Goal: Navigation & Orientation: Find specific page/section

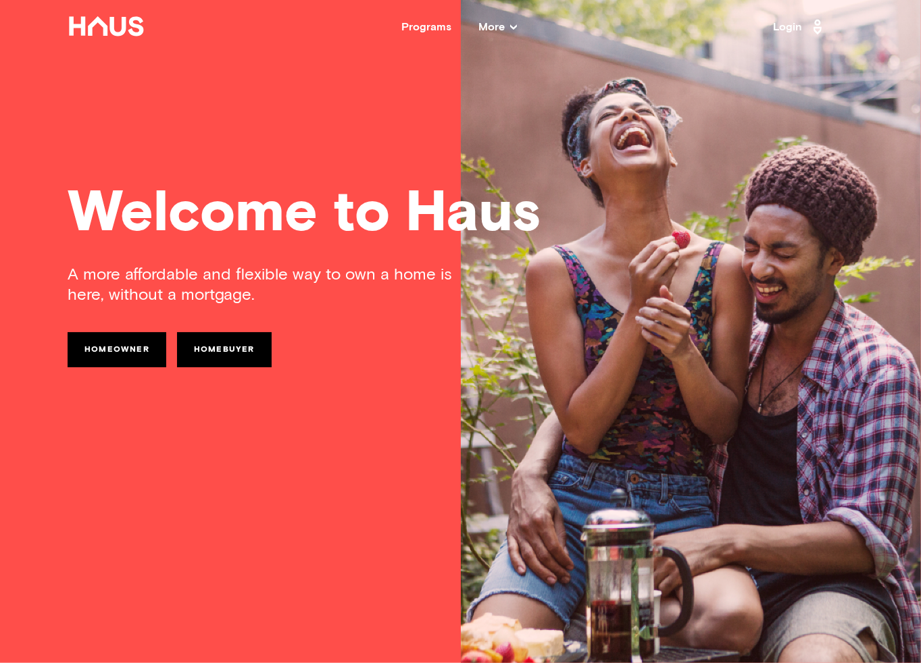
click at [790, 26] on link "Login" at bounding box center [799, 27] width 53 height 22
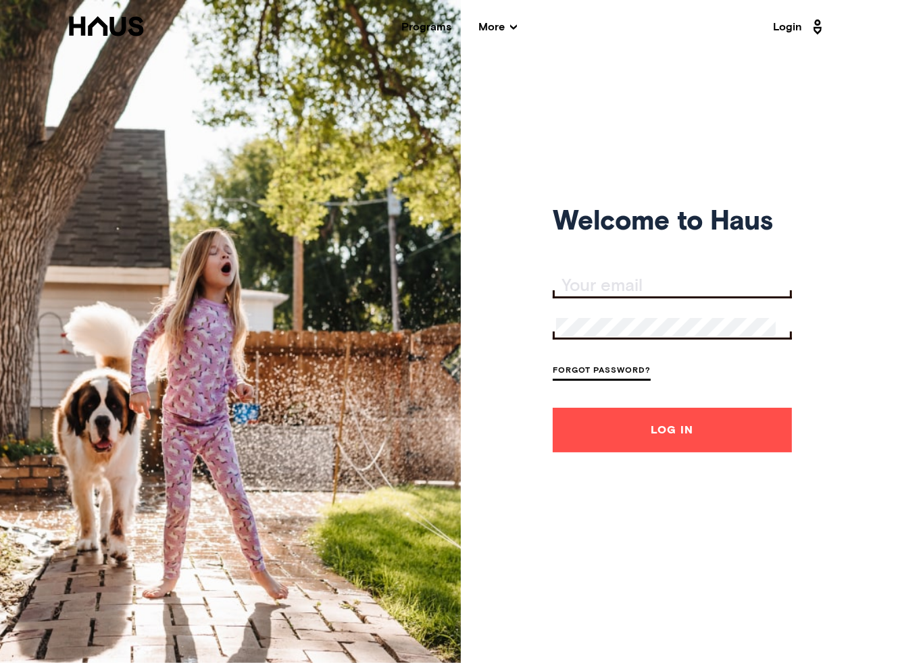
type input "[EMAIL_ADDRESS][DOMAIN_NAME]"
click at [660, 445] on button "Log In" at bounding box center [672, 430] width 239 height 45
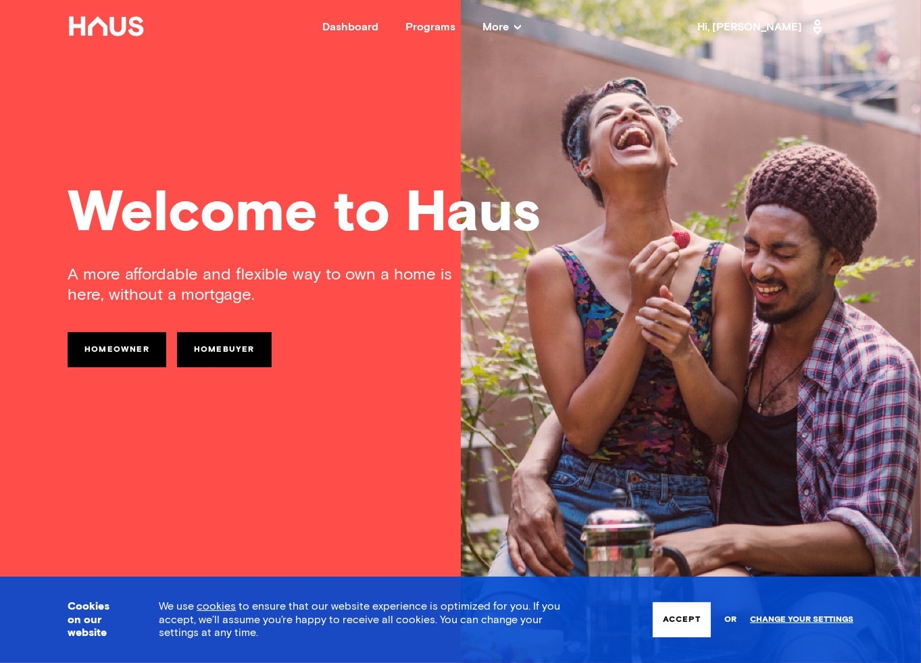
click at [374, 24] on div "Dashboard" at bounding box center [350, 27] width 56 height 11
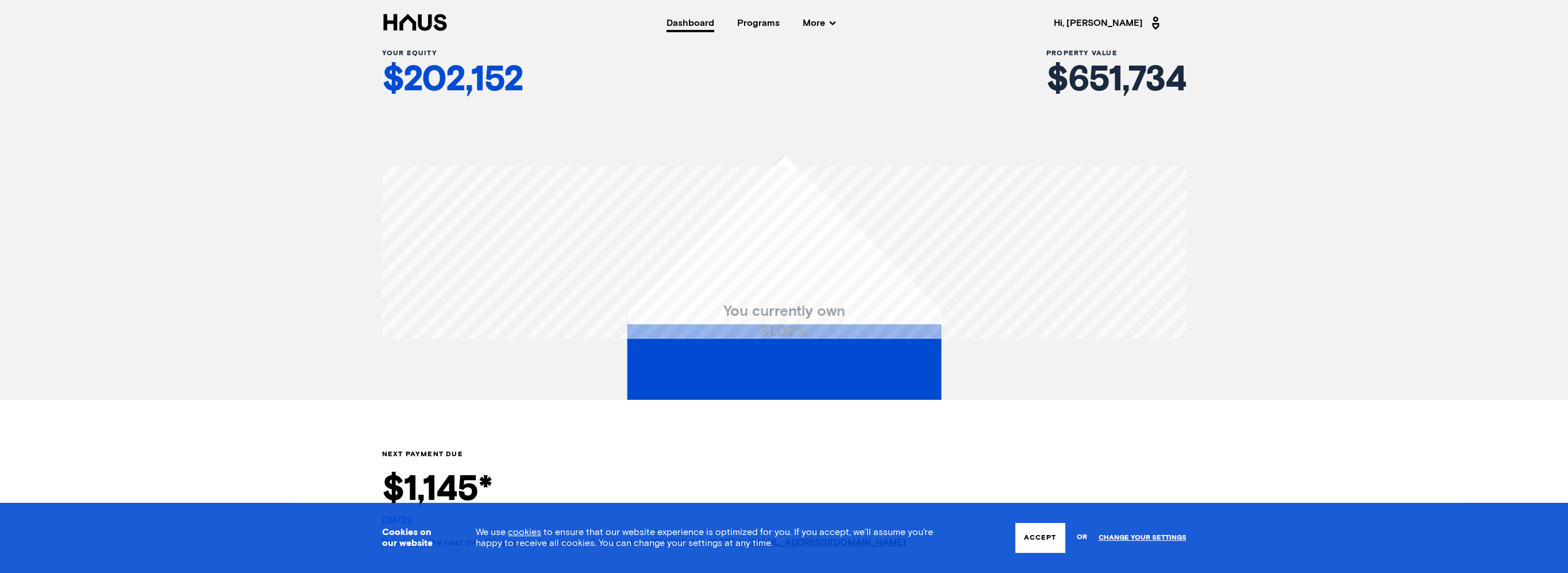
scroll to position [230, 0]
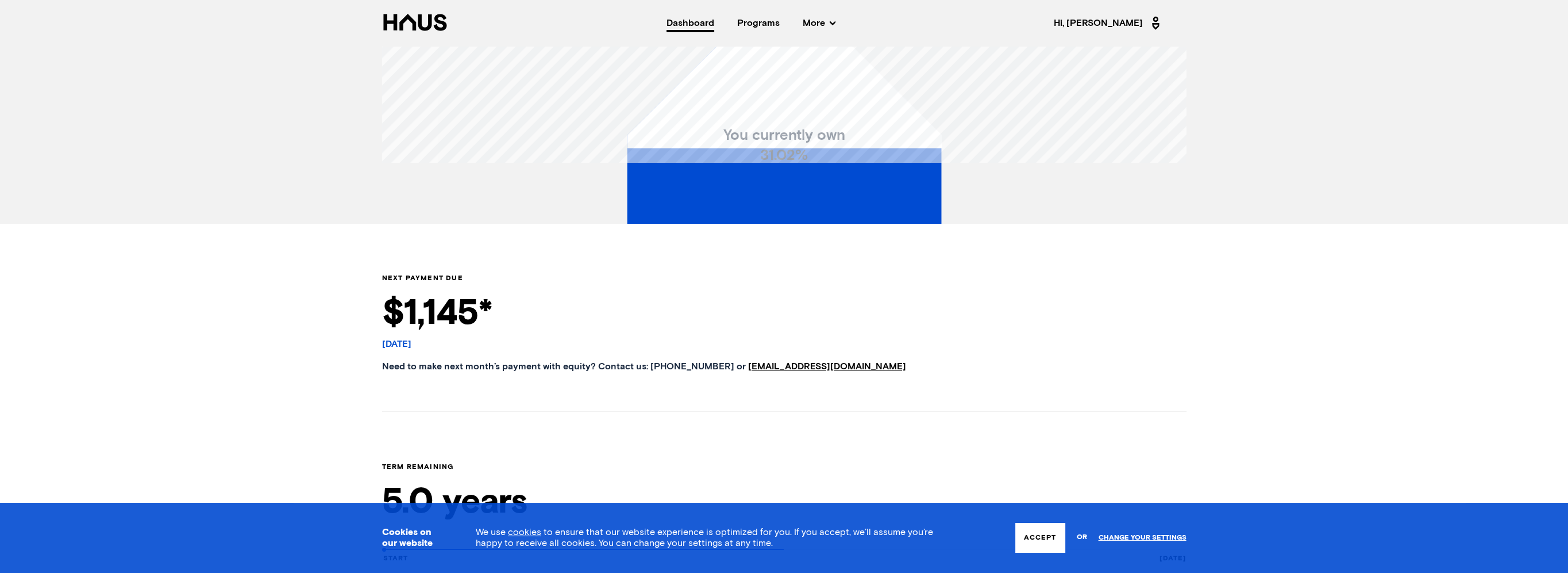
click at [791, 550] on button "Accept" at bounding box center [1041, 537] width 49 height 30
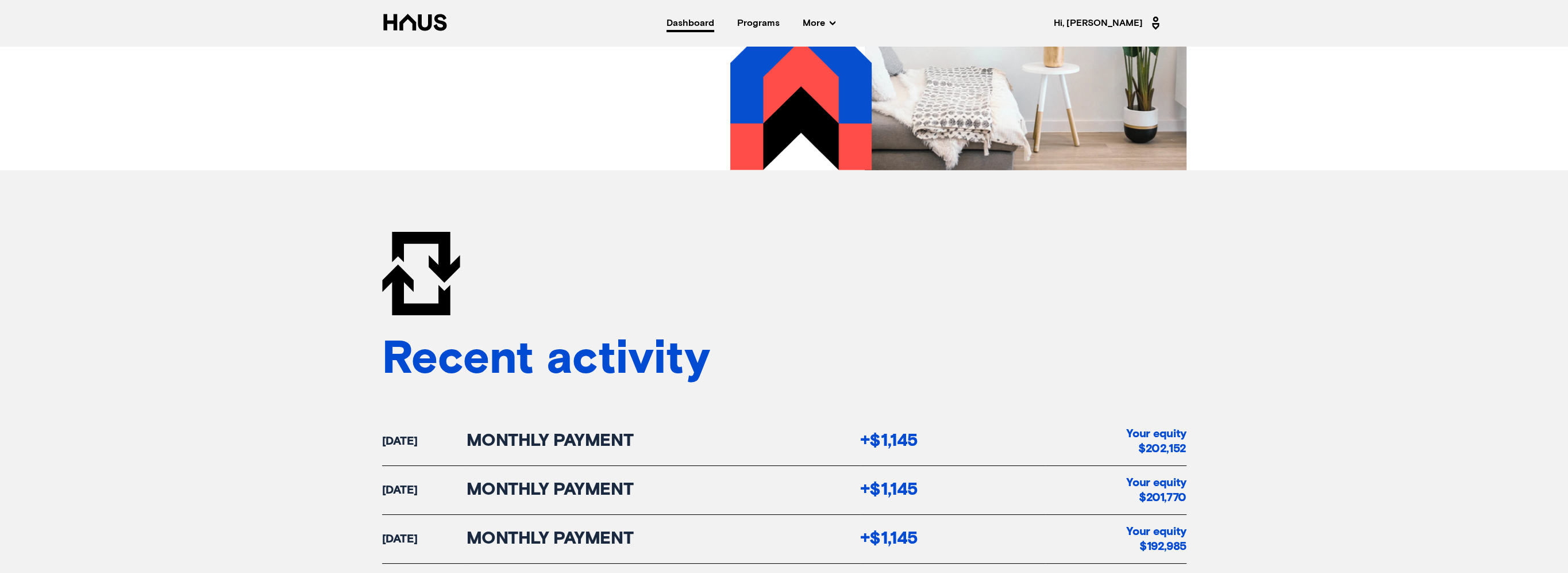
scroll to position [1495, 0]
